Goal: Task Accomplishment & Management: Use online tool/utility

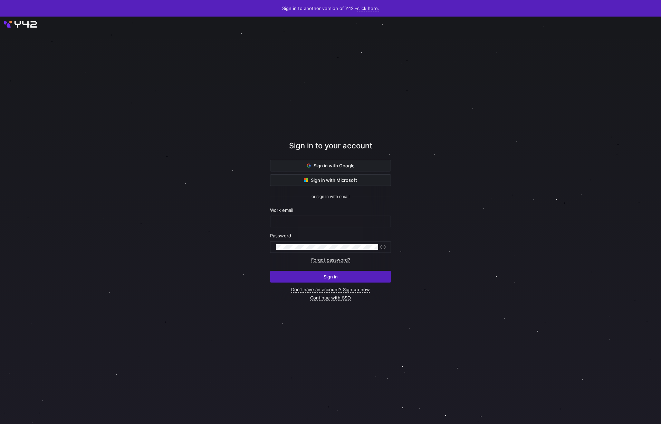
click at [336, 228] on form "Work email Password Forgot password? Sign in" at bounding box center [330, 245] width 121 height 75
click at [336, 222] on input "text" at bounding box center [330, 222] width 109 height 6
type input "[PERSON_NAME][EMAIL_ADDRESS][DOMAIN_NAME]"
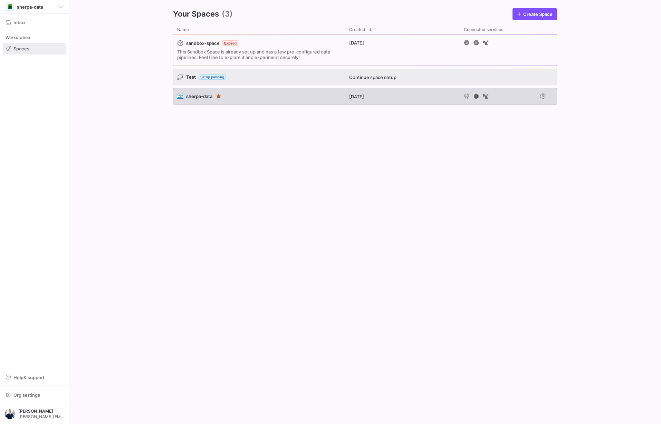
click at [286, 99] on div "🌊 sherpa-data" at bounding box center [259, 96] width 172 height 17
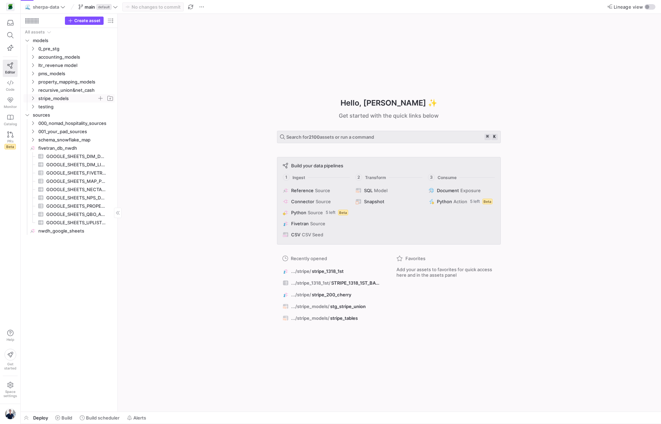
click at [33, 98] on icon "Press SPACE to select this row." at bounding box center [32, 98] width 5 height 4
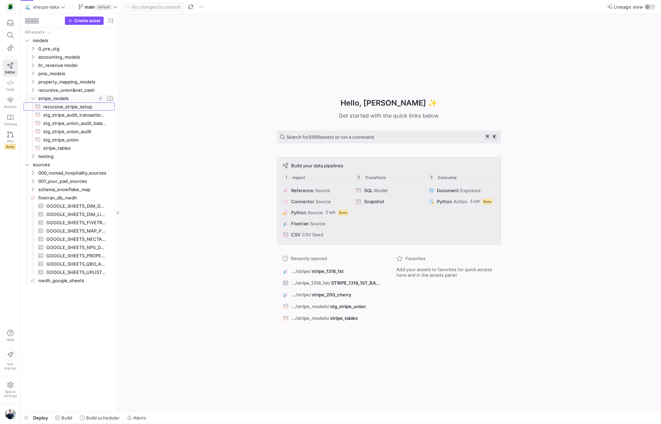
click at [54, 108] on span "recursive_stripe_setup​​​​​​​​​​" at bounding box center [75, 107] width 64 height 8
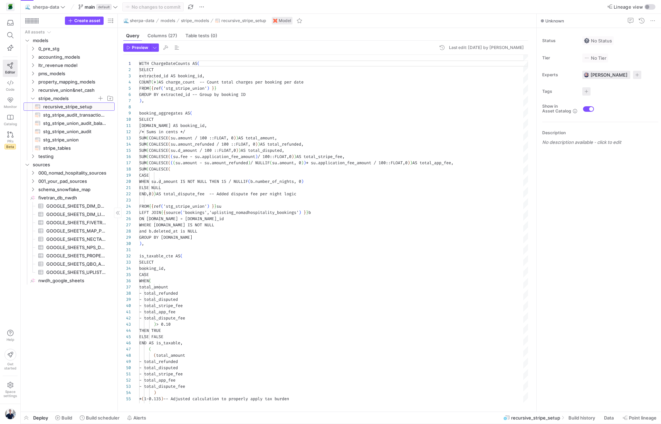
scroll to position [62, 0]
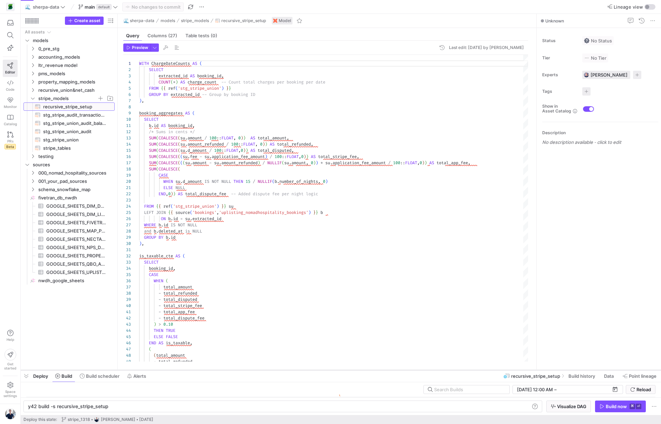
scroll to position [0, 79]
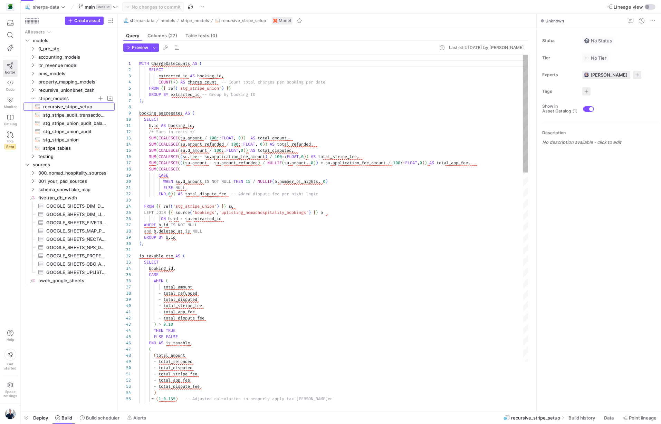
drag, startPoint x: 307, startPoint y: 412, endPoint x: 298, endPoint y: 419, distance: 11.1
click at [155, 48] on span "button" at bounding box center [155, 48] width 8 height 8
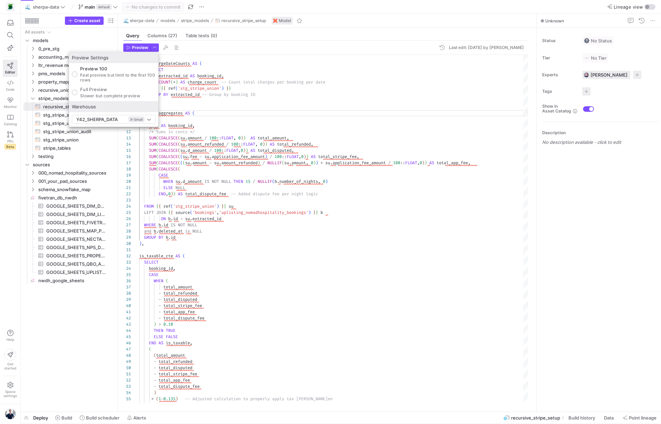
click at [222, 123] on div at bounding box center [330, 212] width 661 height 424
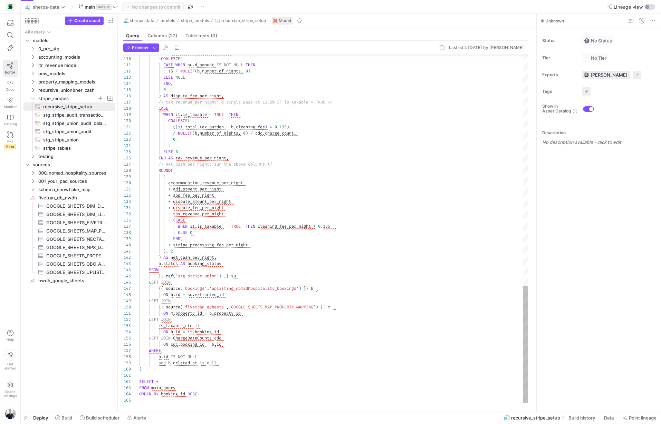
scroll to position [19, 59]
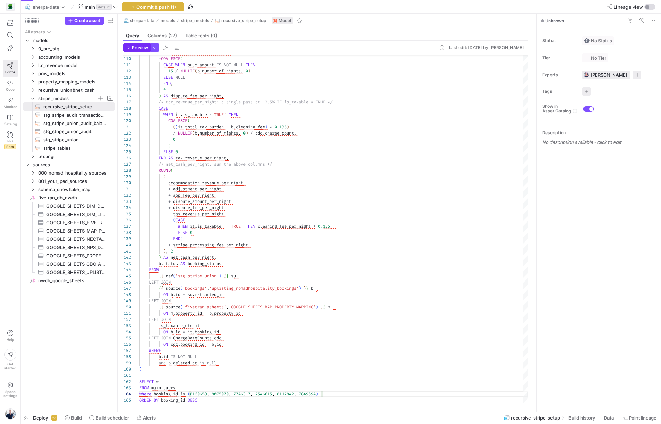
click at [143, 49] on span "Preview" at bounding box center [140, 47] width 16 height 5
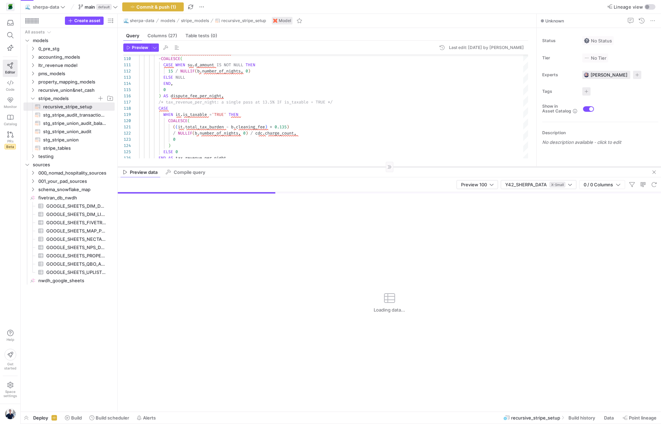
drag, startPoint x: 376, startPoint y: 291, endPoint x: 378, endPoint y: 167, distance: 123.3
click at [378, 167] on div at bounding box center [389, 167] width 543 height 0
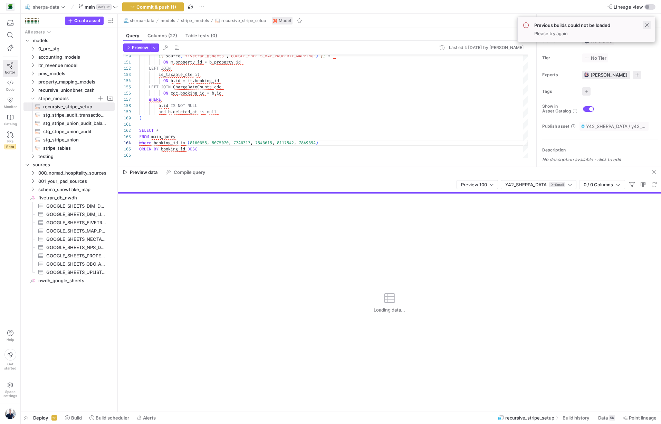
click at [648, 24] on span at bounding box center [647, 25] width 8 height 8
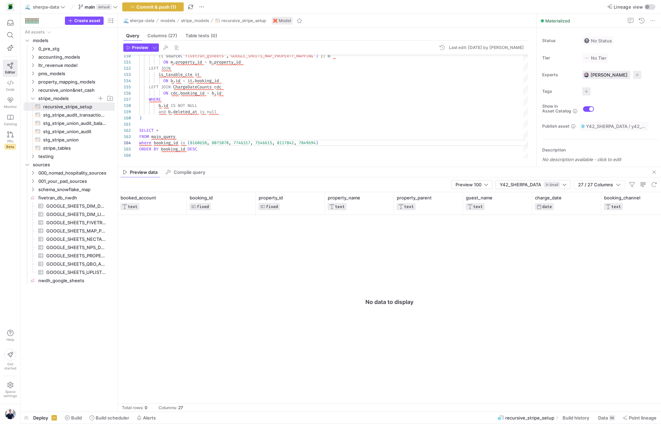
scroll to position [25, 60]
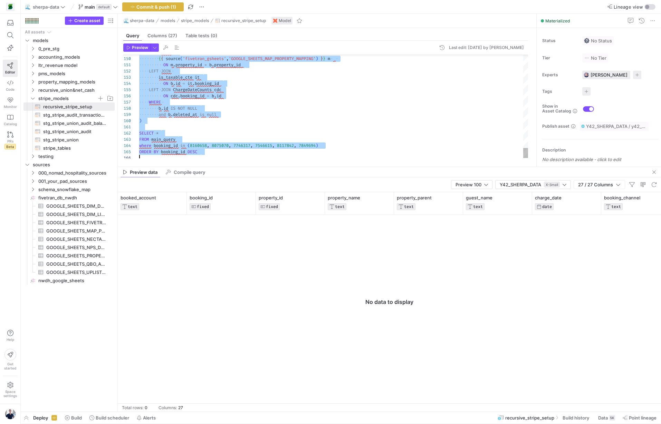
scroll to position [0, 0]
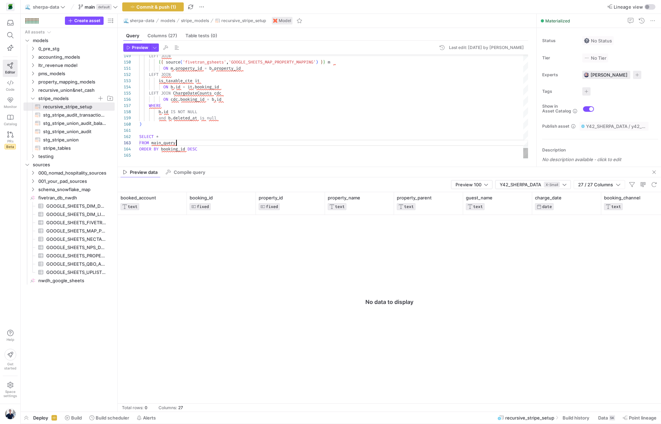
scroll to position [12, 37]
click at [65, 140] on span "stg_stripe_union​​​​​​​​​​" at bounding box center [75, 140] width 64 height 8
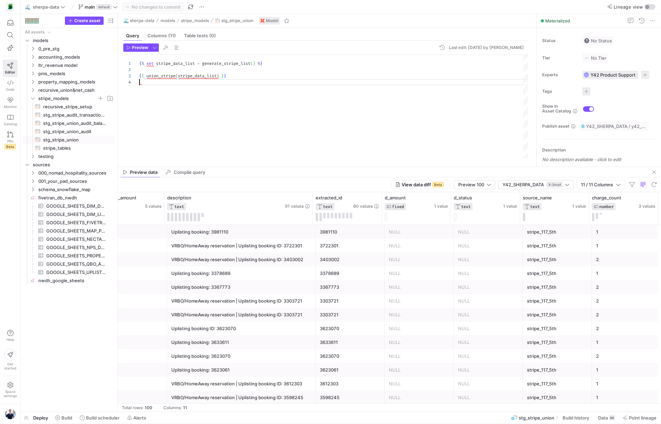
scroll to position [19, 0]
click at [262, 123] on div "{ % set stripe_data_list = generate_stripe_list ( ) % } { { union_stripe ( stri…" at bounding box center [333, 107] width 389 height 104
click at [221, 81] on div "{ % set stripe_data_list = generate_stripe_list ( ) % } { { union_stripe ( stri…" at bounding box center [333, 107] width 389 height 104
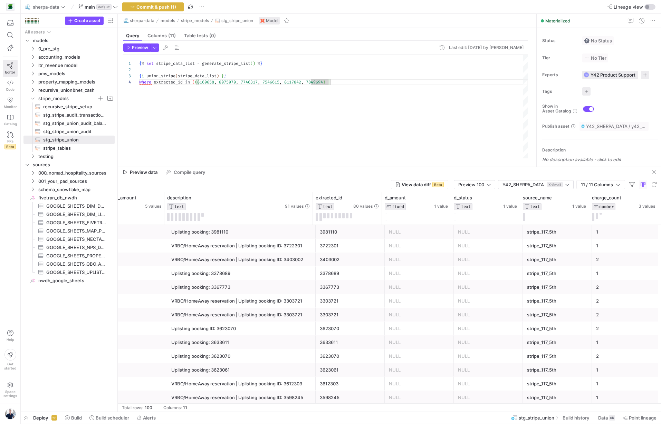
click at [196, 82] on div "{ % set stripe_data_list = generate_stripe_list ( ) % } { { union_stripe ( stri…" at bounding box center [333, 107] width 389 height 104
click at [139, 48] on span "Preview" at bounding box center [140, 47] width 16 height 5
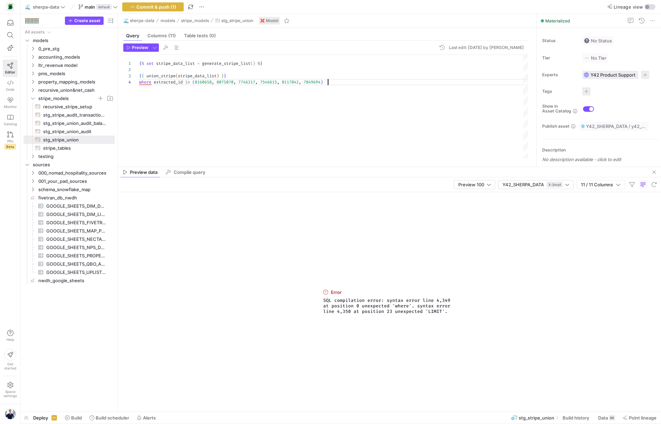
scroll to position [19, 189]
click at [367, 88] on div "{ % set stripe_data_list = generate_stripe_list ( ) % } { { union_stripe ( stri…" at bounding box center [333, 107] width 389 height 104
click at [230, 77] on div "{ % set stripe_data_list = generate_stripe_list ( ) % } { { union_stripe ( stri…" at bounding box center [333, 107] width 389 height 104
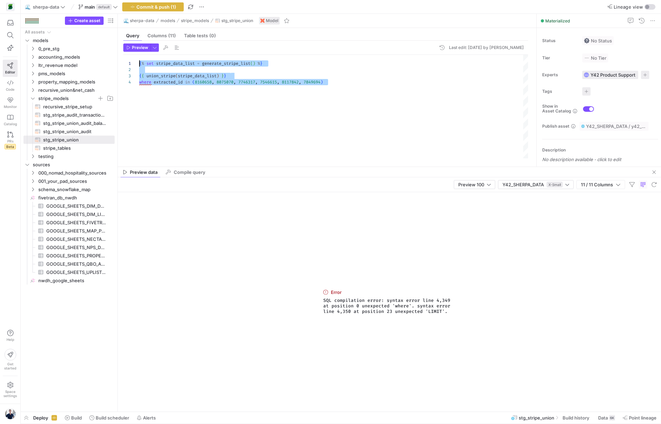
scroll to position [0, 0]
drag, startPoint x: 348, startPoint y: 92, endPoint x: 132, endPoint y: 59, distance: 218.7
click at [139, 59] on div "{ % set stripe_data_list = generate_stripe_list ( ) % } { { union_stripe ( stri…" at bounding box center [333, 107] width 389 height 104
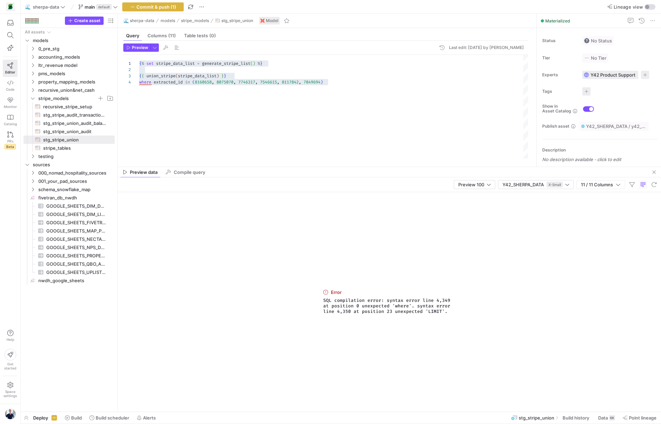
drag, startPoint x: 468, startPoint y: 312, endPoint x: 319, endPoint y: 301, distance: 148.9
click at [319, 301] on div "Error SQL compilation error: syntax error line 4,349 at position 0 unexpected '…" at bounding box center [389, 302] width 543 height 220
copy span "SQL compilation error: syntax error line 4,349 at position 0 unexpected 'where'…"
click at [347, 83] on div "{ % set stripe_data_list = generate_stripe_list ( ) % } { { union_stripe ( stri…" at bounding box center [333, 107] width 389 height 104
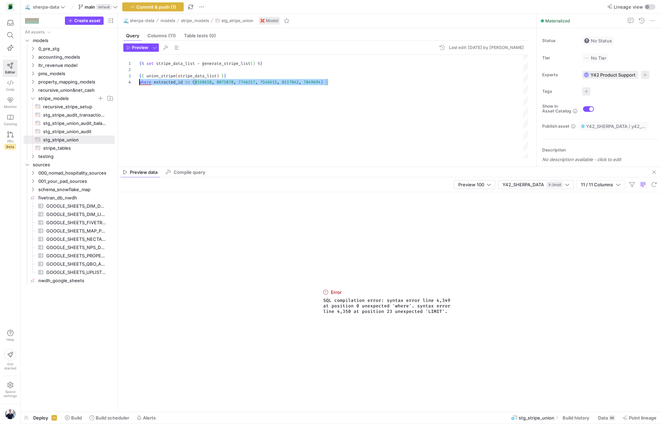
drag, startPoint x: 347, startPoint y: 83, endPoint x: 127, endPoint y: 83, distance: 220.3
click at [127, 83] on div "1 2 3 4 { % set stripe_data_list = generate_stripe_list ( ) % } { { union_strip…" at bounding box center [325, 107] width 405 height 104
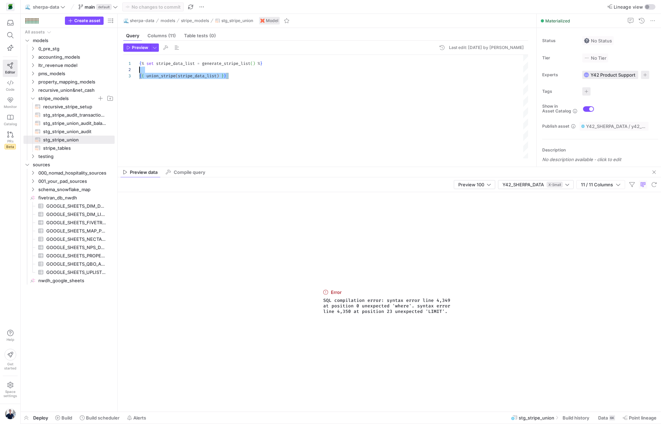
scroll to position [0, 0]
drag, startPoint x: 275, startPoint y: 93, endPoint x: 124, endPoint y: 60, distance: 154.1
click at [124, 60] on div "1 2 3 { % set stripe_data_list = generate_stripe_list ( ) % } { { union_stripe …" at bounding box center [325, 107] width 405 height 104
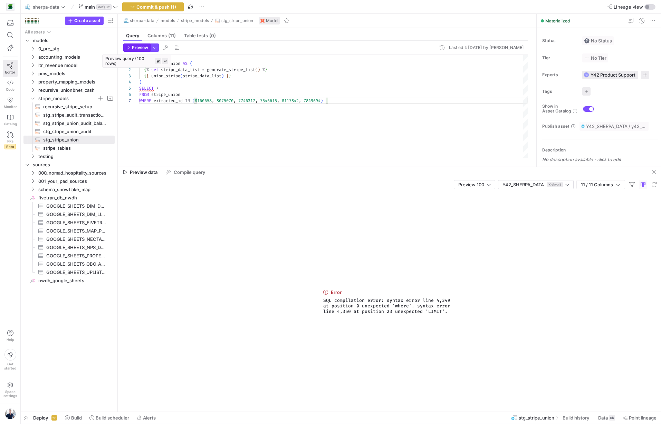
click at [141, 50] on span "button" at bounding box center [137, 48] width 27 height 8
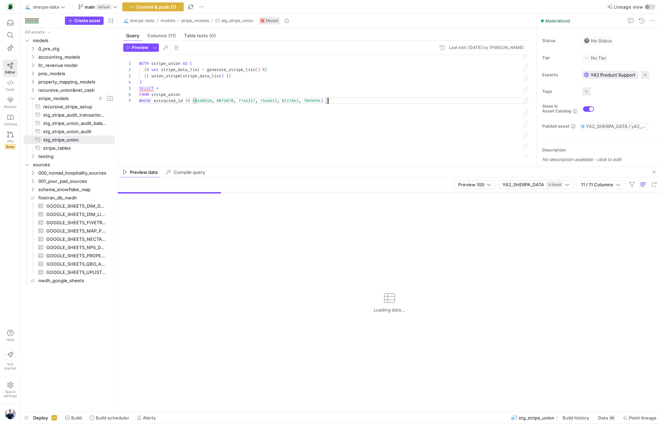
click at [217, 121] on div "WITH stripe_union AS ( { % set stripe_data_list = generate_stripe_list ( ) % } …" at bounding box center [333, 107] width 389 height 104
type textarea "{% set stripe_data_list = generate_stripe_list() %} {{ union_stripe(stripe_data…"
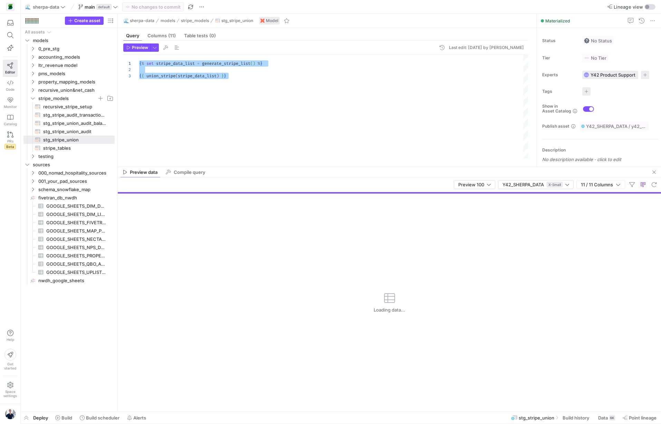
click at [217, 121] on div "{ % set stripe_data_list = generate_stripe_list ( ) % } { { union_stripe ( stri…" at bounding box center [333, 107] width 389 height 104
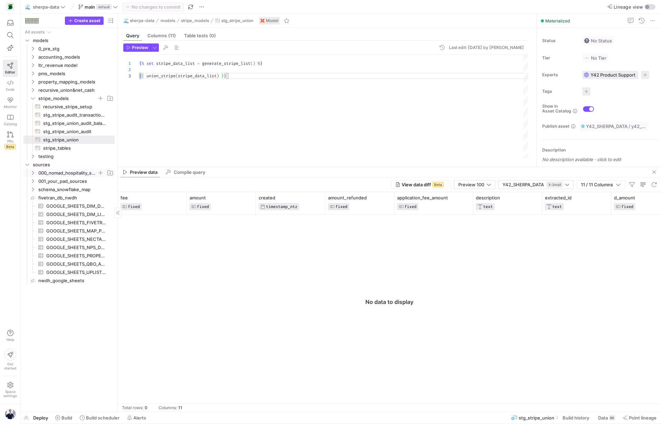
click at [33, 172] on icon "Press SPACE to select this row." at bounding box center [33, 173] width 2 height 4
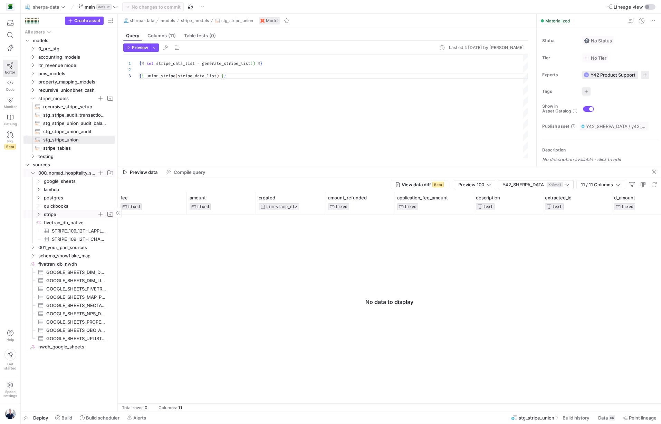
click at [39, 214] on icon "Press SPACE to select this row." at bounding box center [39, 215] width 2 height 4
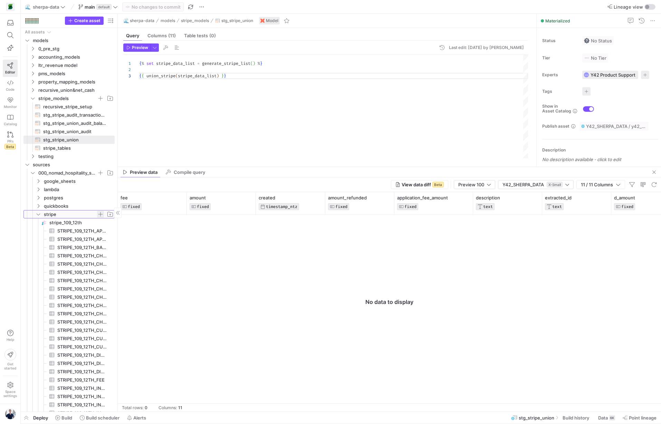
click at [100, 214] on span "button" at bounding box center [100, 214] width 7 height 7
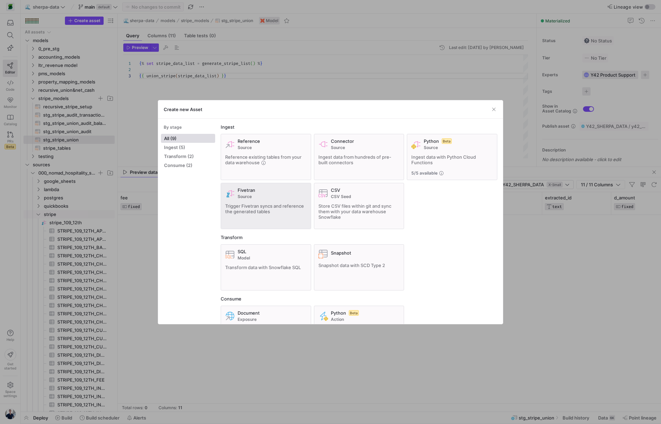
click at [252, 198] on span "Source" at bounding box center [272, 196] width 69 height 5
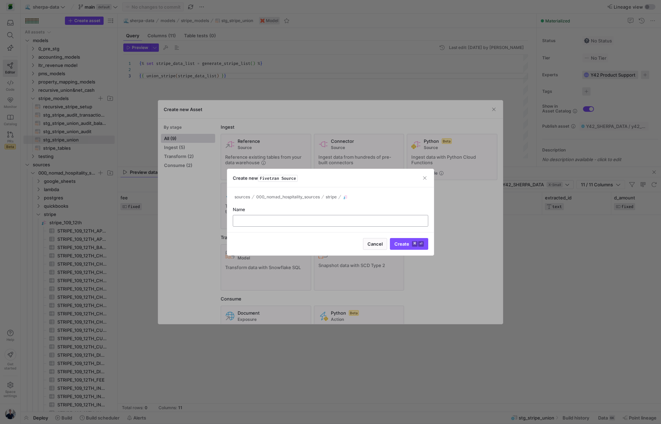
click at [316, 217] on div at bounding box center [331, 221] width 184 height 11
type input "stripe_120_10th_nh"
click at [399, 242] on span "Create ⌘ ⏎" at bounding box center [408, 244] width 29 height 6
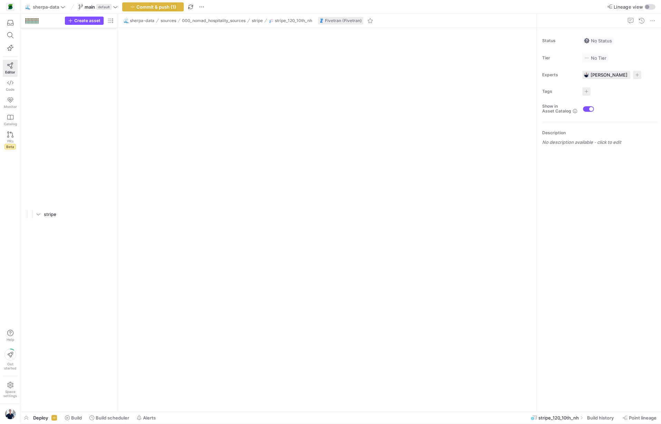
scroll to position [1290, 0]
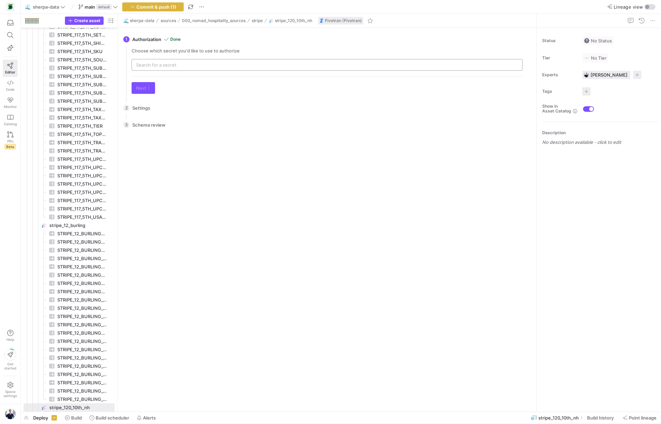
click at [184, 65] on input "text" at bounding box center [327, 65] width 382 height 6
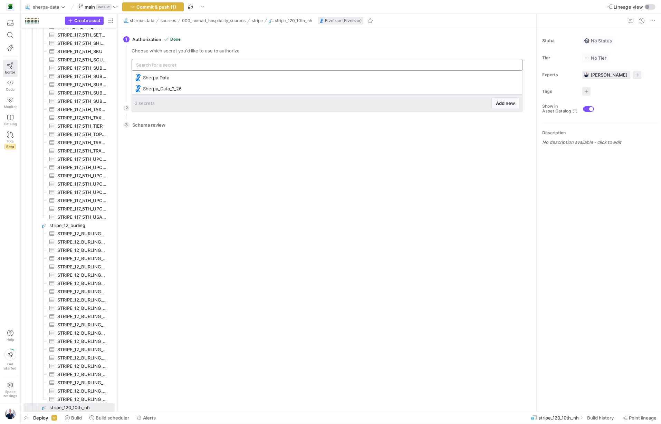
click at [184, 65] on input "text" at bounding box center [327, 65] width 382 height 6
paste input "odour_golden"
type input "odour_golden"
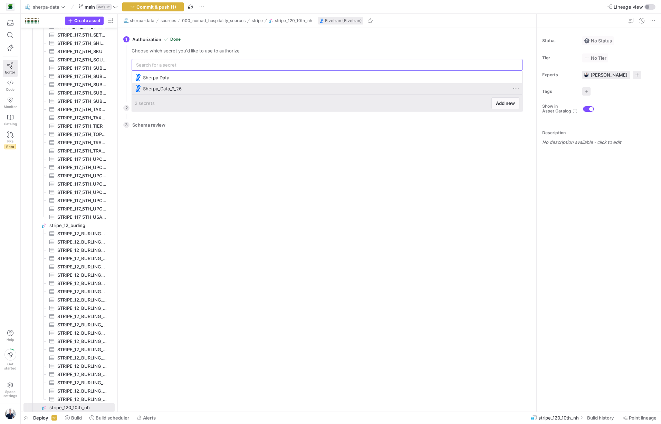
click at [173, 85] on div "Sherpa_Data_9_26" at bounding box center [327, 89] width 385 height 11
type input "Sherpa_Data_9_26"
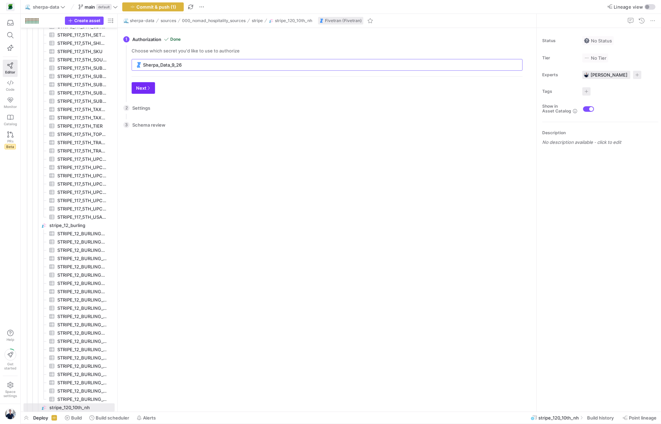
click at [147, 88] on icon "button" at bounding box center [148, 88] width 4 height 4
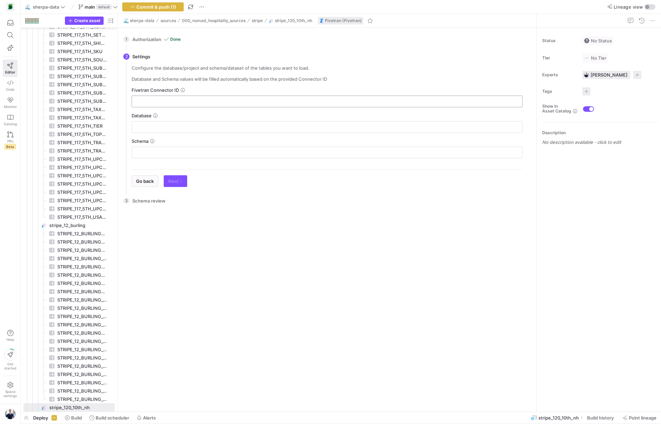
click at [155, 102] on input "text" at bounding box center [326, 102] width 379 height 6
paste input "odour_golden"
type input "odour_golden"
type input "FIVETRAN_DB"
type input "STRIPE_120_10TH_NH"
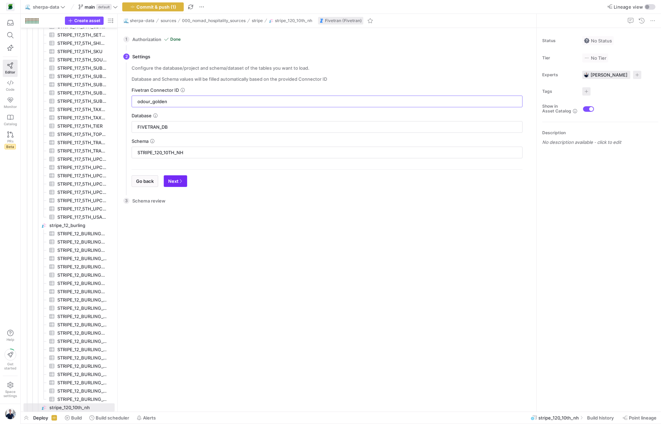
type input "odour_golden"
click at [174, 181] on span "Next" at bounding box center [175, 182] width 15 height 6
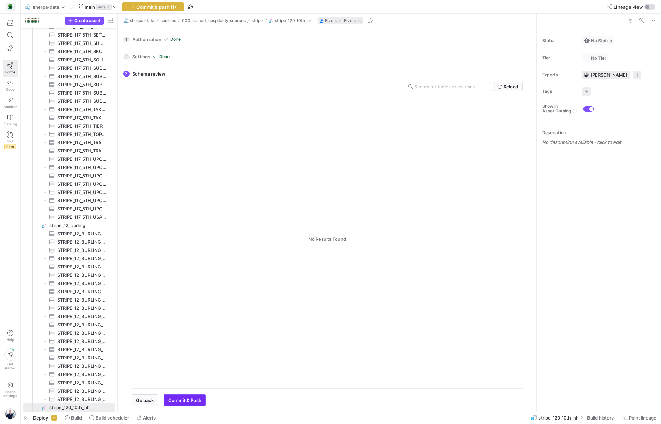
click at [184, 401] on span "Commit & Push" at bounding box center [184, 401] width 33 height 6
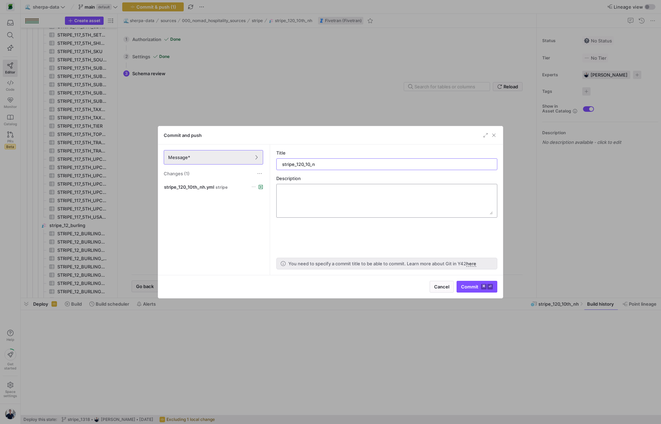
type input "stripe_120_10_nh"
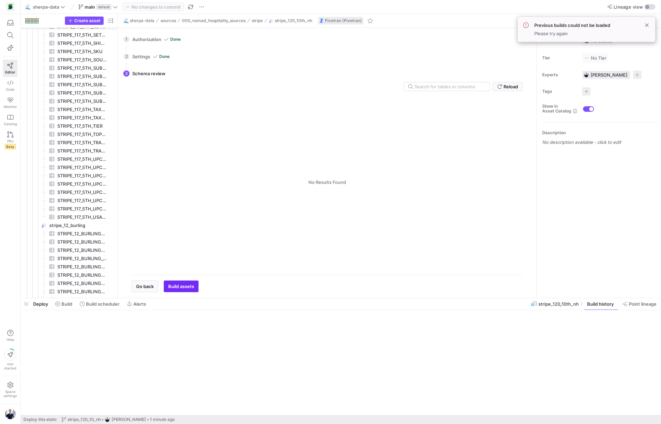
click at [178, 287] on span "Build assets" at bounding box center [181, 287] width 26 height 6
click at [650, 27] on span at bounding box center [647, 25] width 8 height 8
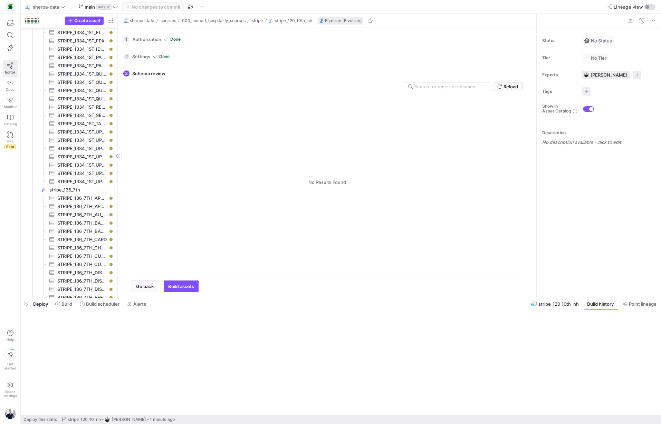
scroll to position [4976, 0]
